Goal: Transaction & Acquisition: Purchase product/service

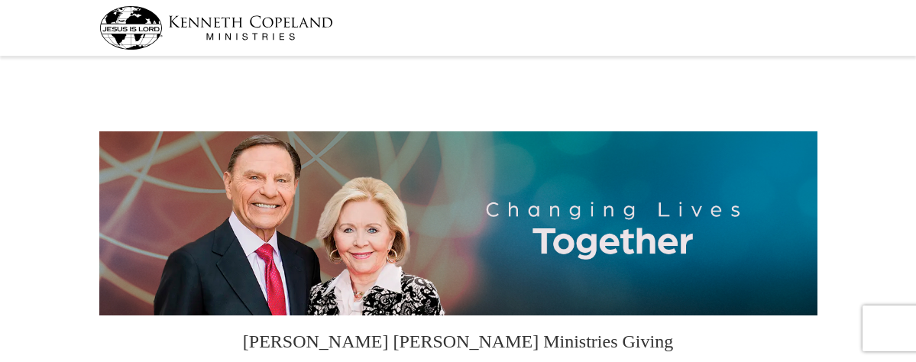
select select "CA"
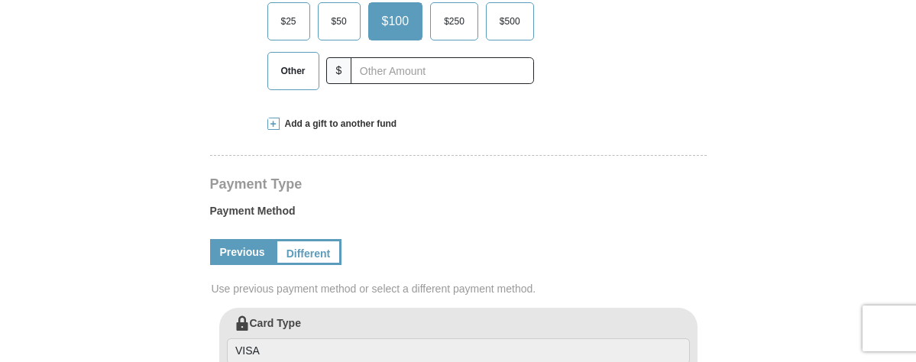
click at [276, 83] on span "Other" at bounding box center [294, 71] width 40 height 23
click at [0, 0] on input "Other" at bounding box center [0, 0] width 0 height 0
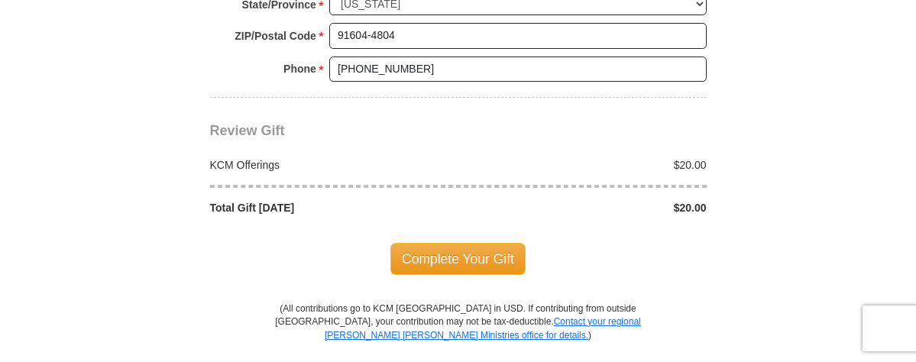
scroll to position [1299, 0]
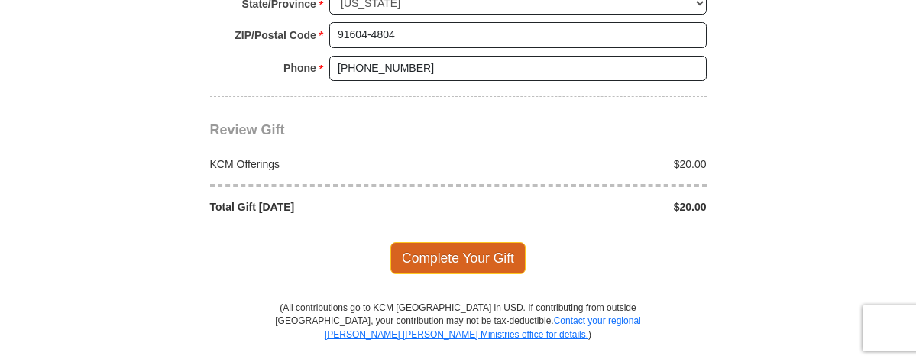
type input "20.00"
click at [462, 274] on span "Complete Your Gift" at bounding box center [458, 258] width 135 height 32
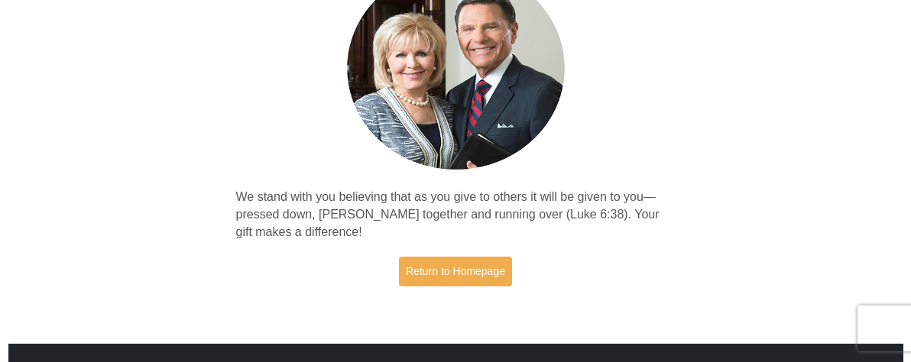
scroll to position [382, 0]
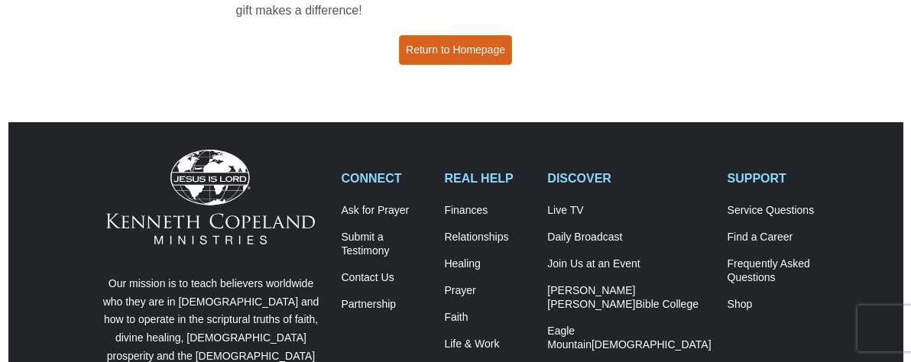
click at [462, 45] on link "Return to Homepage" at bounding box center [455, 50] width 113 height 30
